Goal: Task Accomplishment & Management: Manage account settings

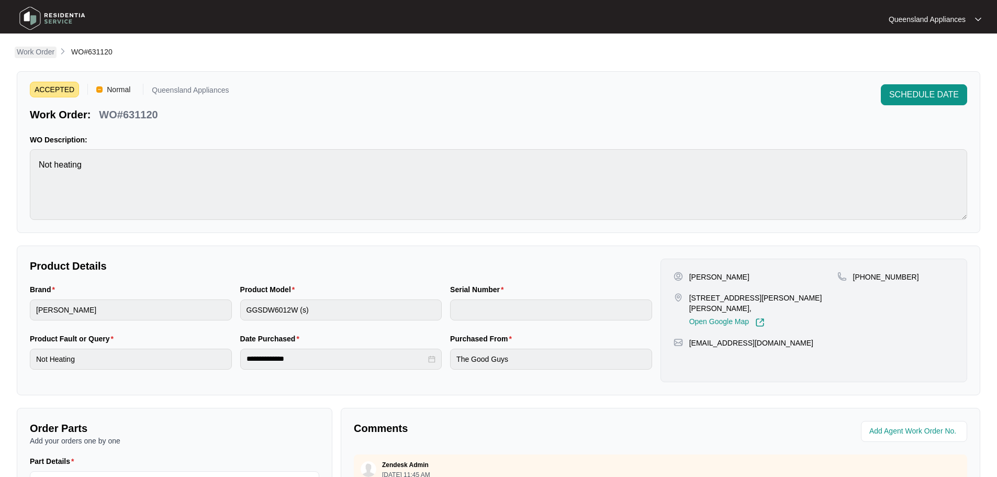
click at [37, 55] on p "Work Order" at bounding box center [36, 52] width 38 height 10
click at [37, 48] on main "**********" at bounding box center [498, 347] width 997 height 694
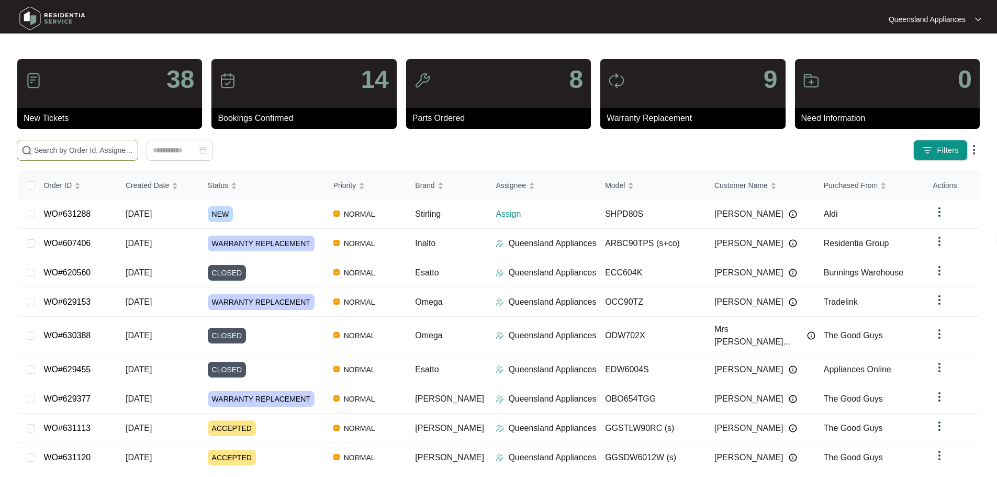
click at [101, 148] on input "text" at bounding box center [83, 150] width 99 height 12
paste input "631288"
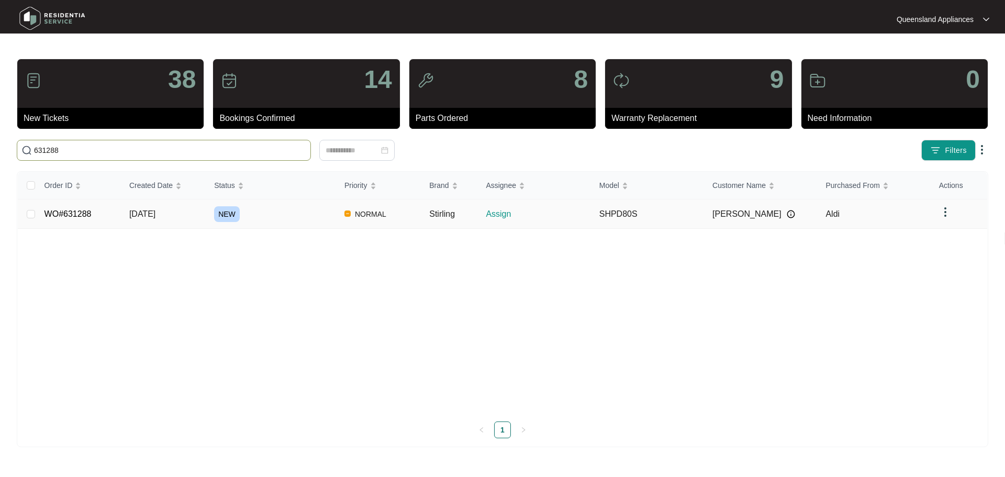
type input "631288"
click at [280, 219] on div "NEW" at bounding box center [275, 214] width 122 height 16
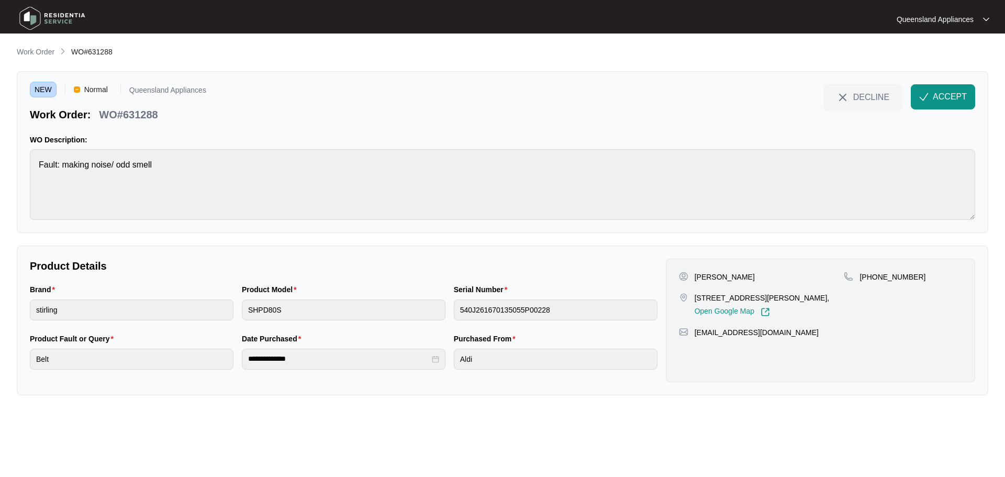
click at [152, 114] on p "WO#631288" at bounding box center [128, 114] width 59 height 15
copy p "631288"
click at [893, 270] on div "[PERSON_NAME] [STREET_ADDRESS][PERSON_NAME], Open Google Map [PHONE_NUMBER] [EM…" at bounding box center [820, 321] width 309 height 124
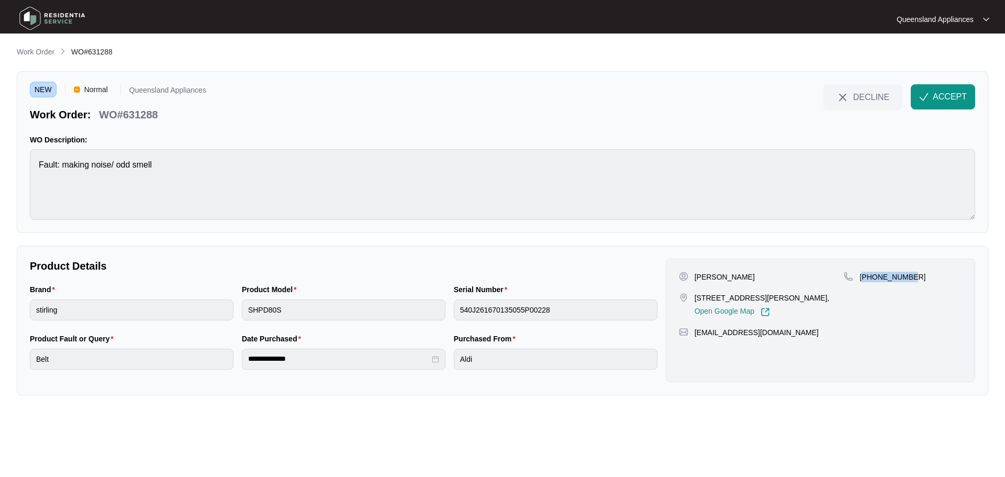
copy p "61403192748"
click at [952, 103] on button "ACCEPT" at bounding box center [943, 96] width 64 height 25
